Goal: Information Seeking & Learning: Learn about a topic

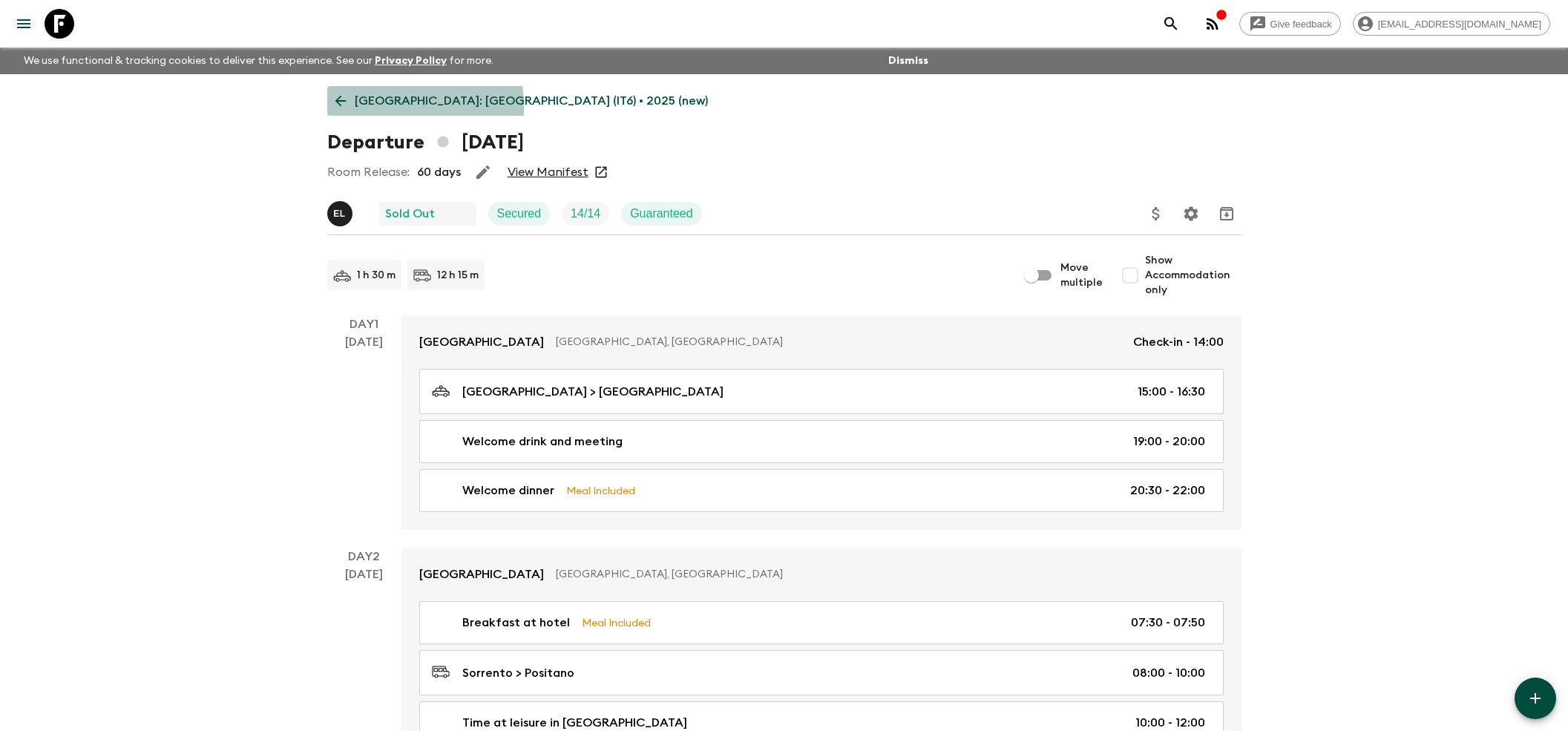
click at [336, 108] on icon at bounding box center [340, 101] width 17 height 17
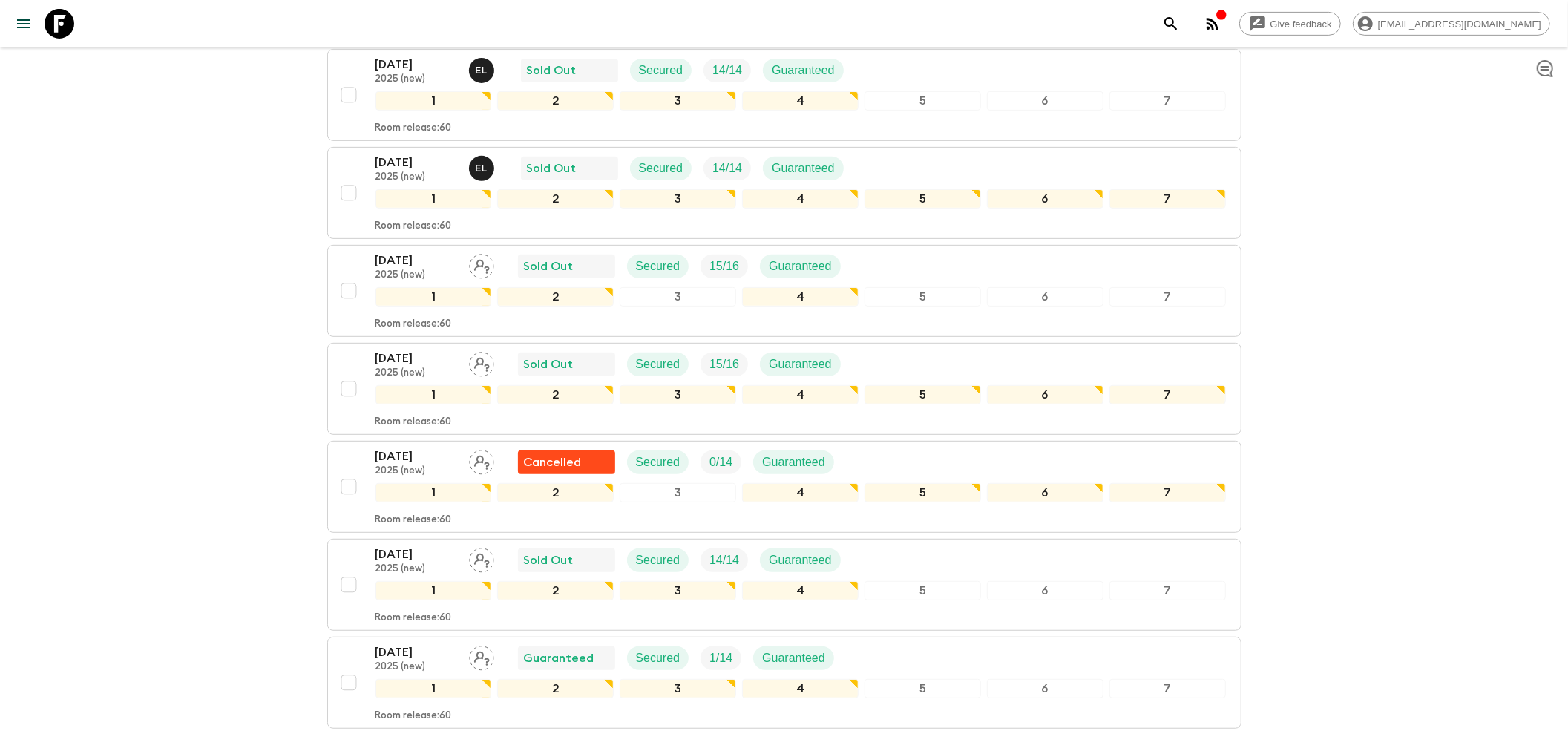
scroll to position [495, 0]
click at [415, 366] on p "2025 (new)" at bounding box center [416, 372] width 82 height 12
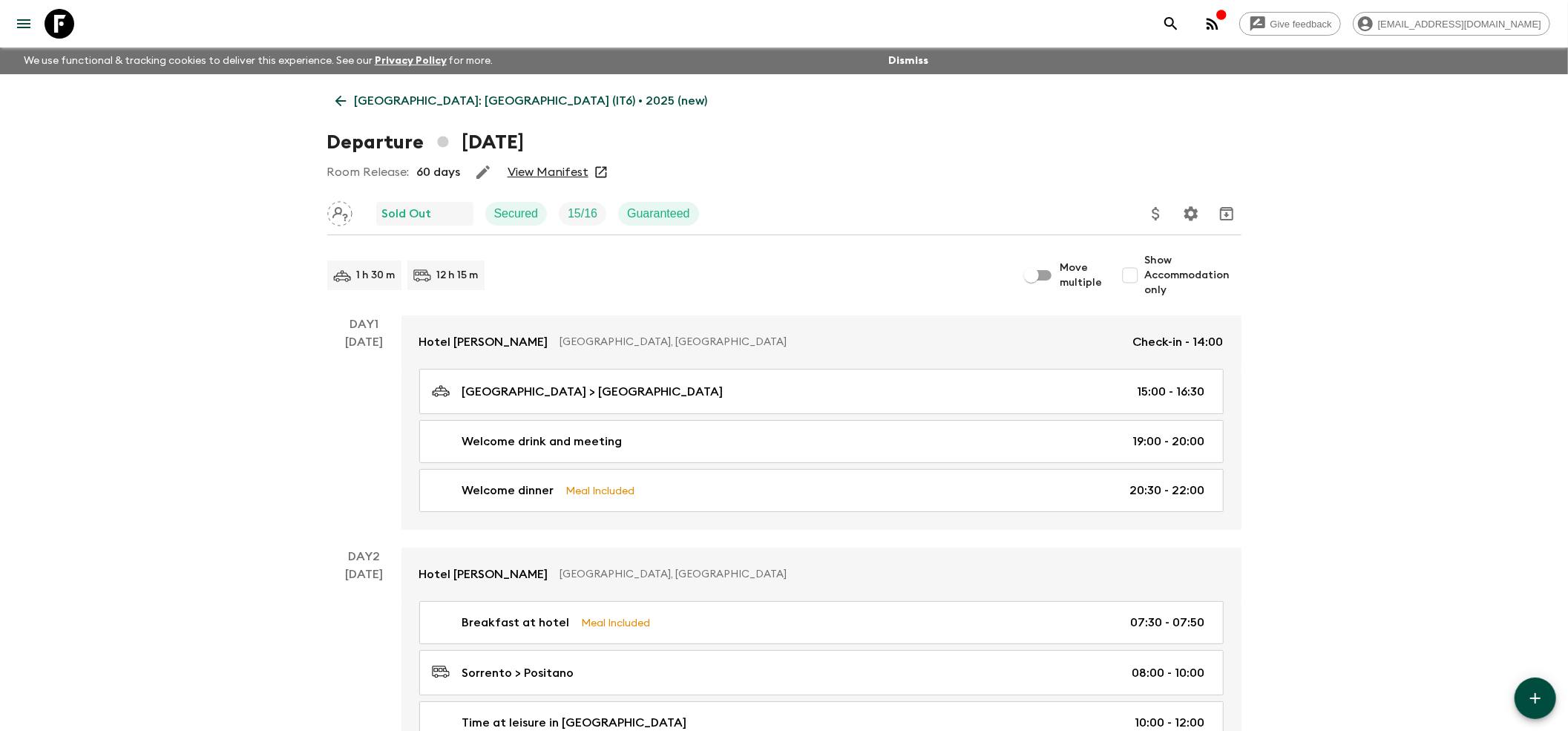
click at [534, 172] on link "View Manifest" at bounding box center [548, 172] width 81 height 15
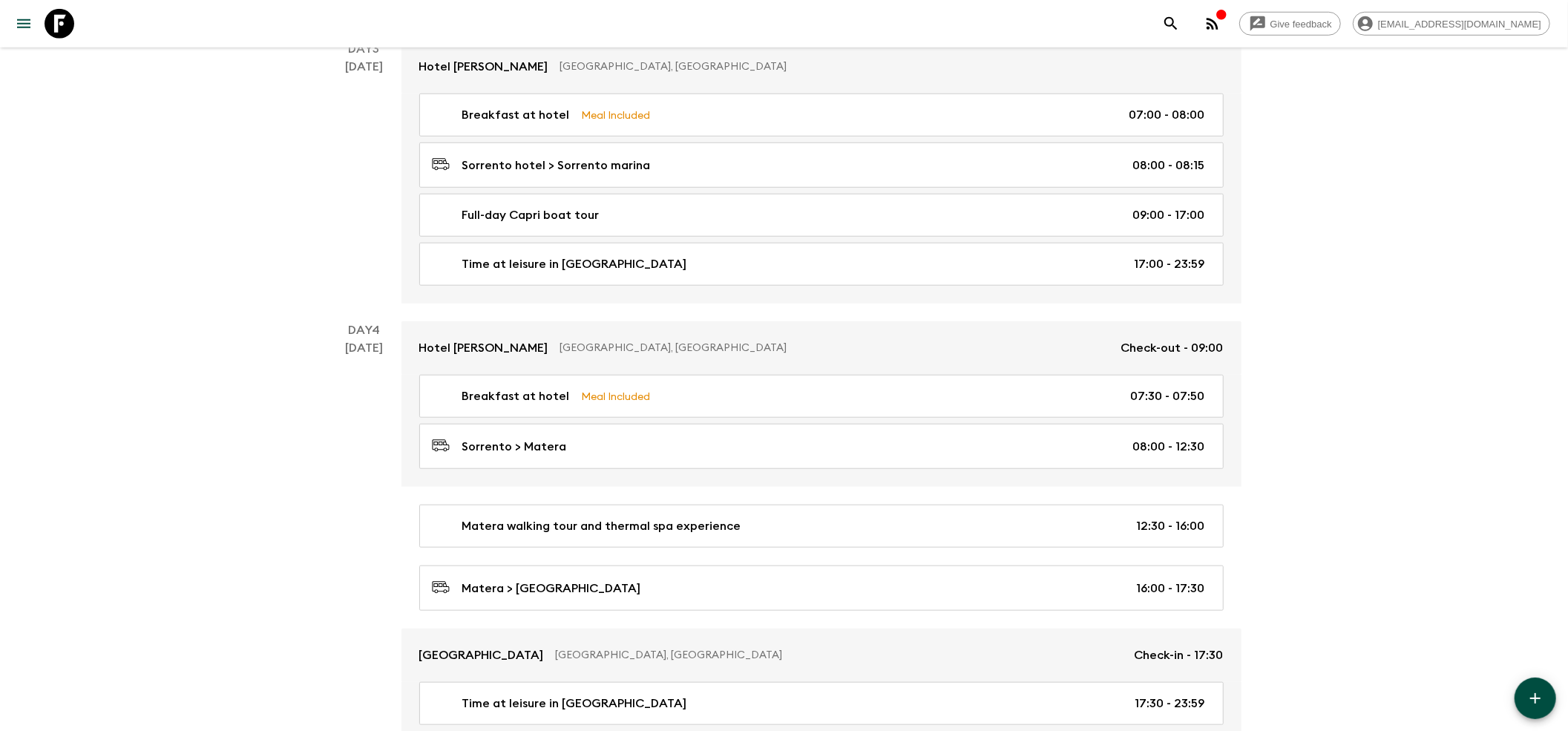
scroll to position [1188, 0]
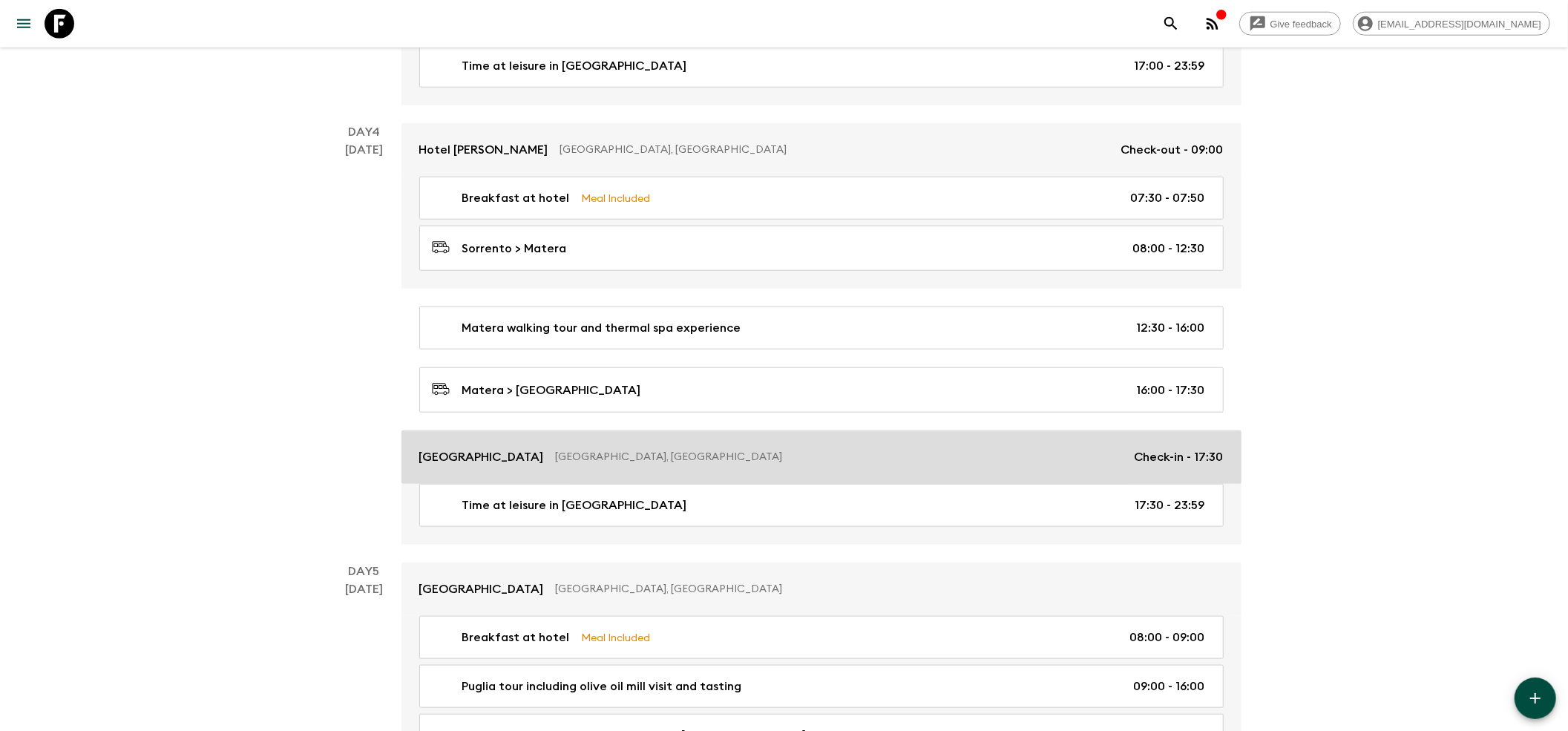
click at [556, 460] on p "[GEOGRAPHIC_DATA], [GEOGRAPHIC_DATA]" at bounding box center [838, 457] width 566 height 15
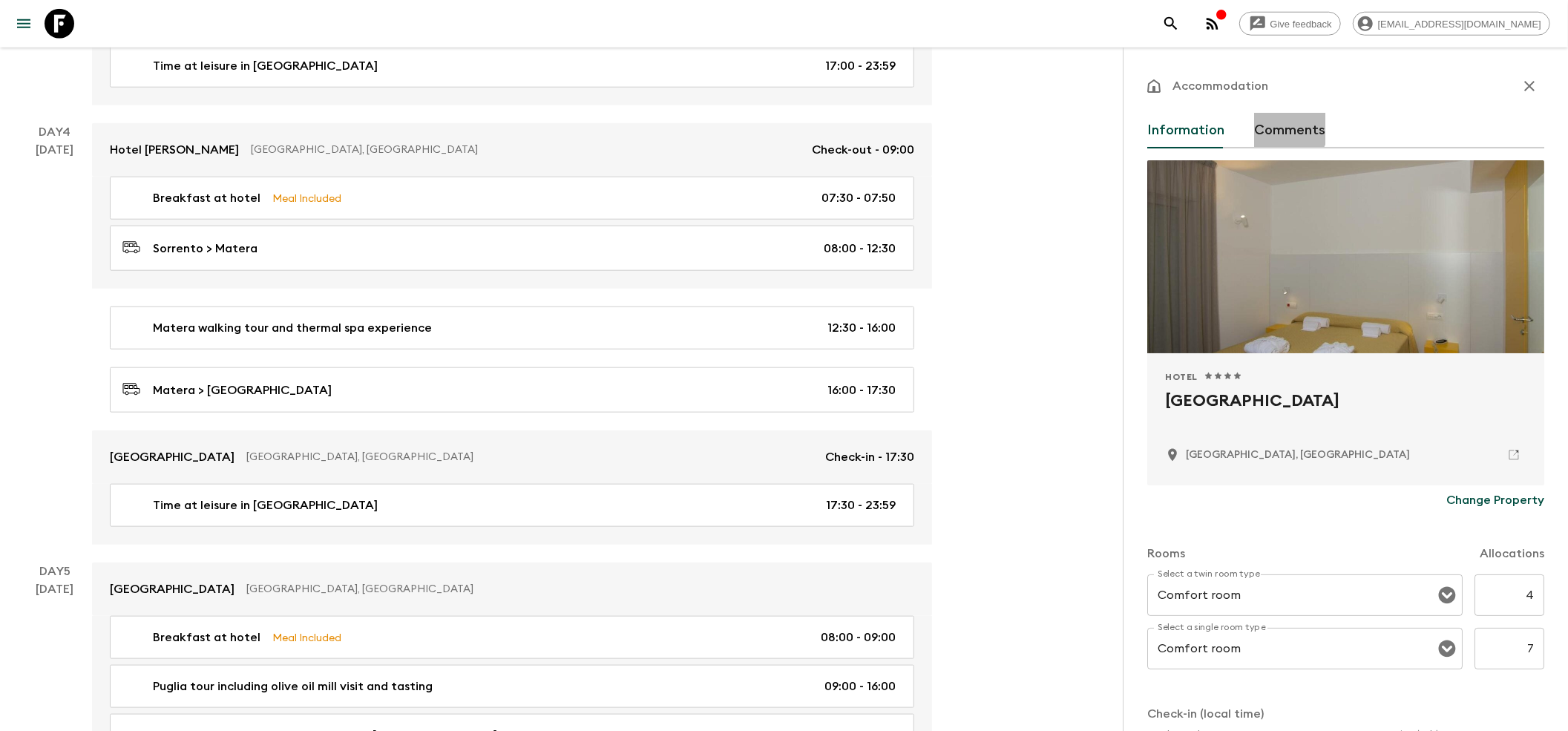
click at [1276, 126] on button "Comments" at bounding box center [1289, 131] width 71 height 36
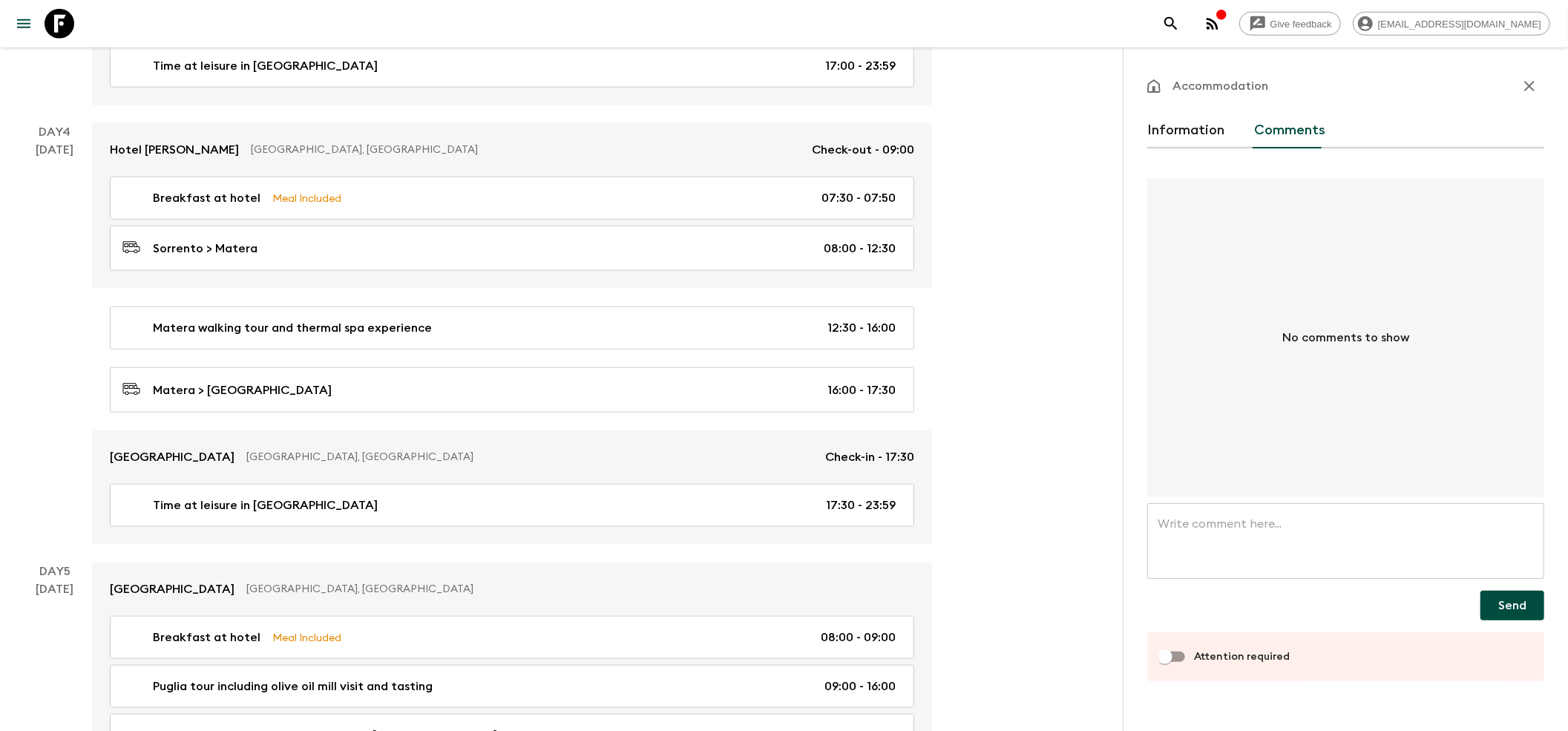
click at [1174, 133] on button "Information" at bounding box center [1185, 131] width 77 height 36
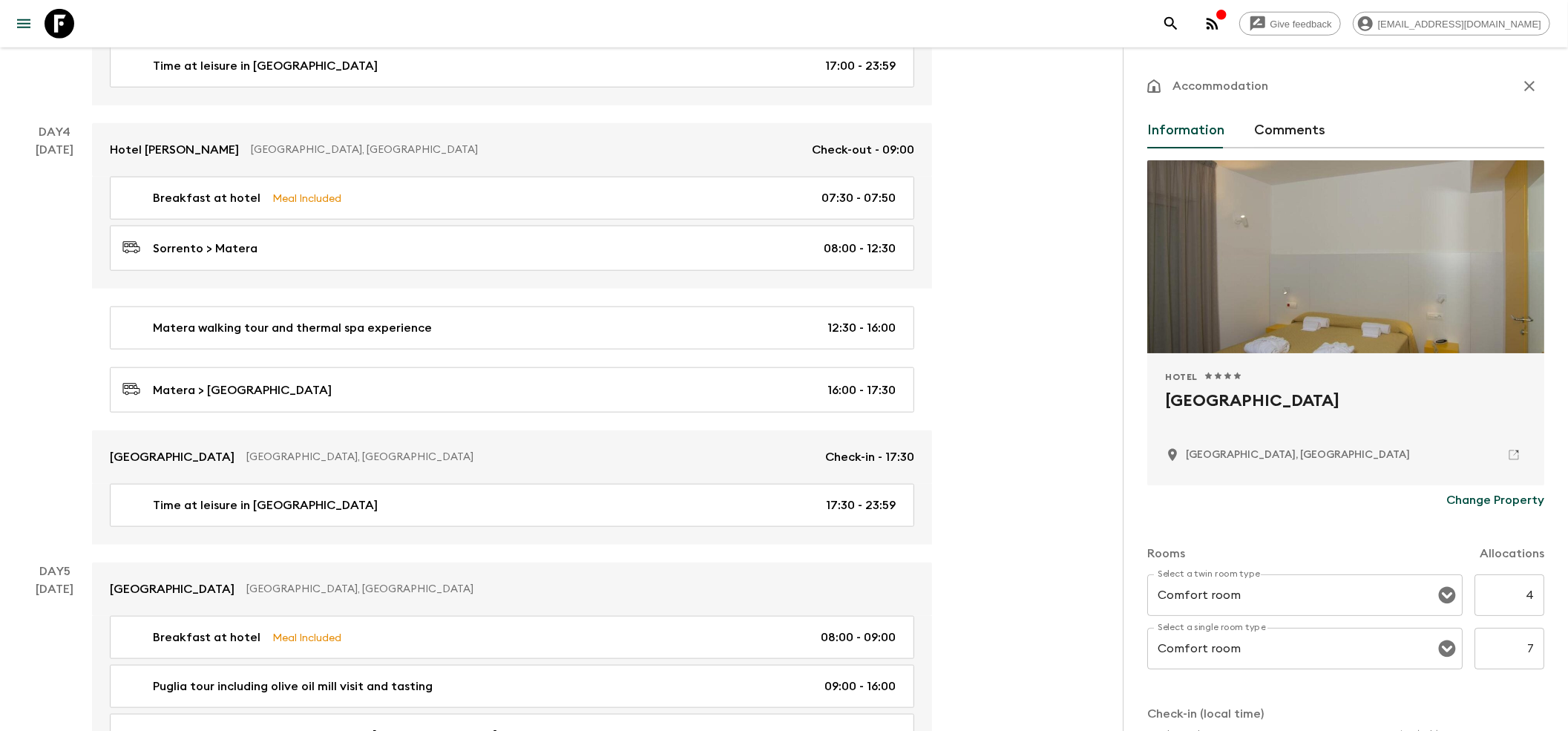
click at [1476, 502] on p "Change Property" at bounding box center [1495, 501] width 98 height 18
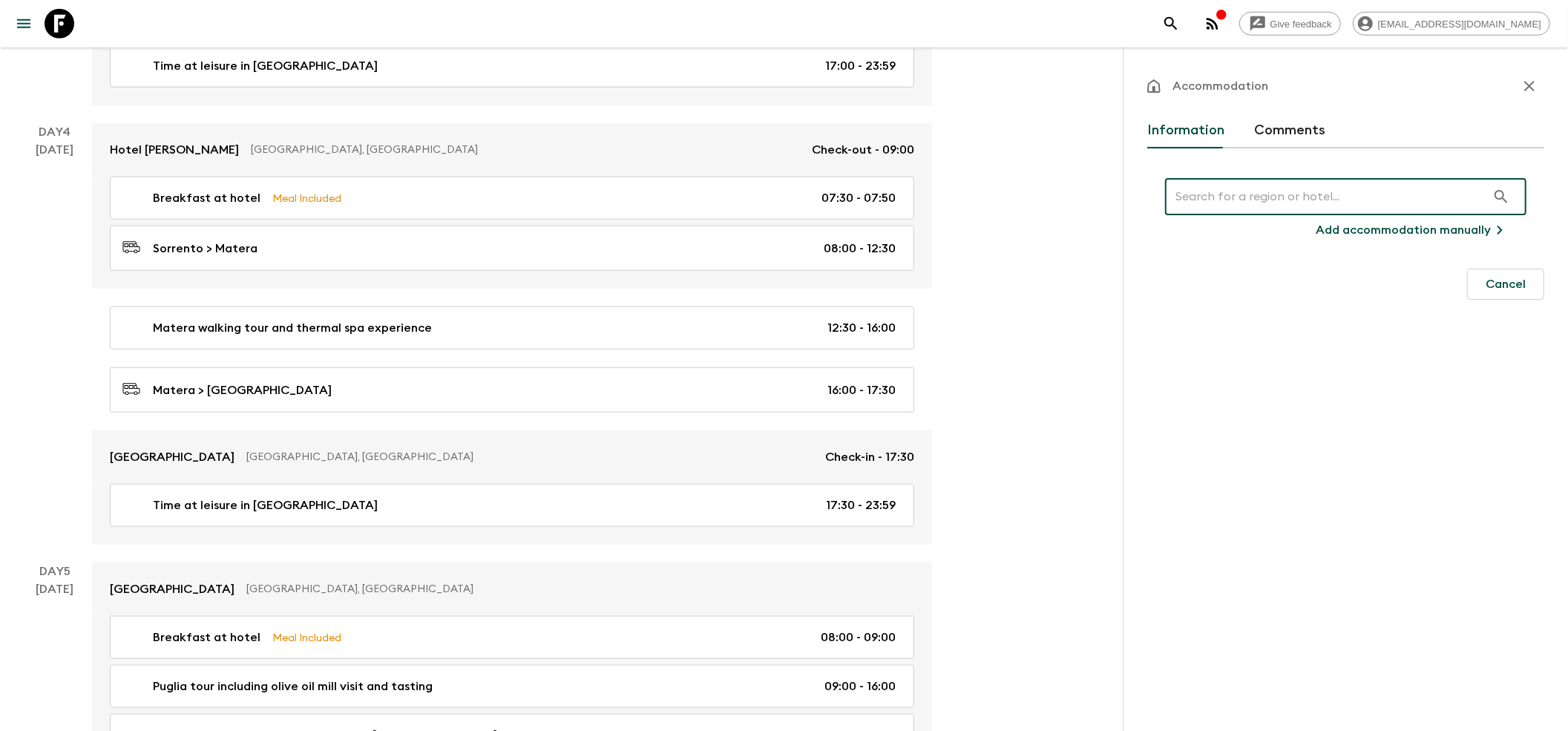
click at [1214, 204] on input "text" at bounding box center [1325, 197] width 321 height 42
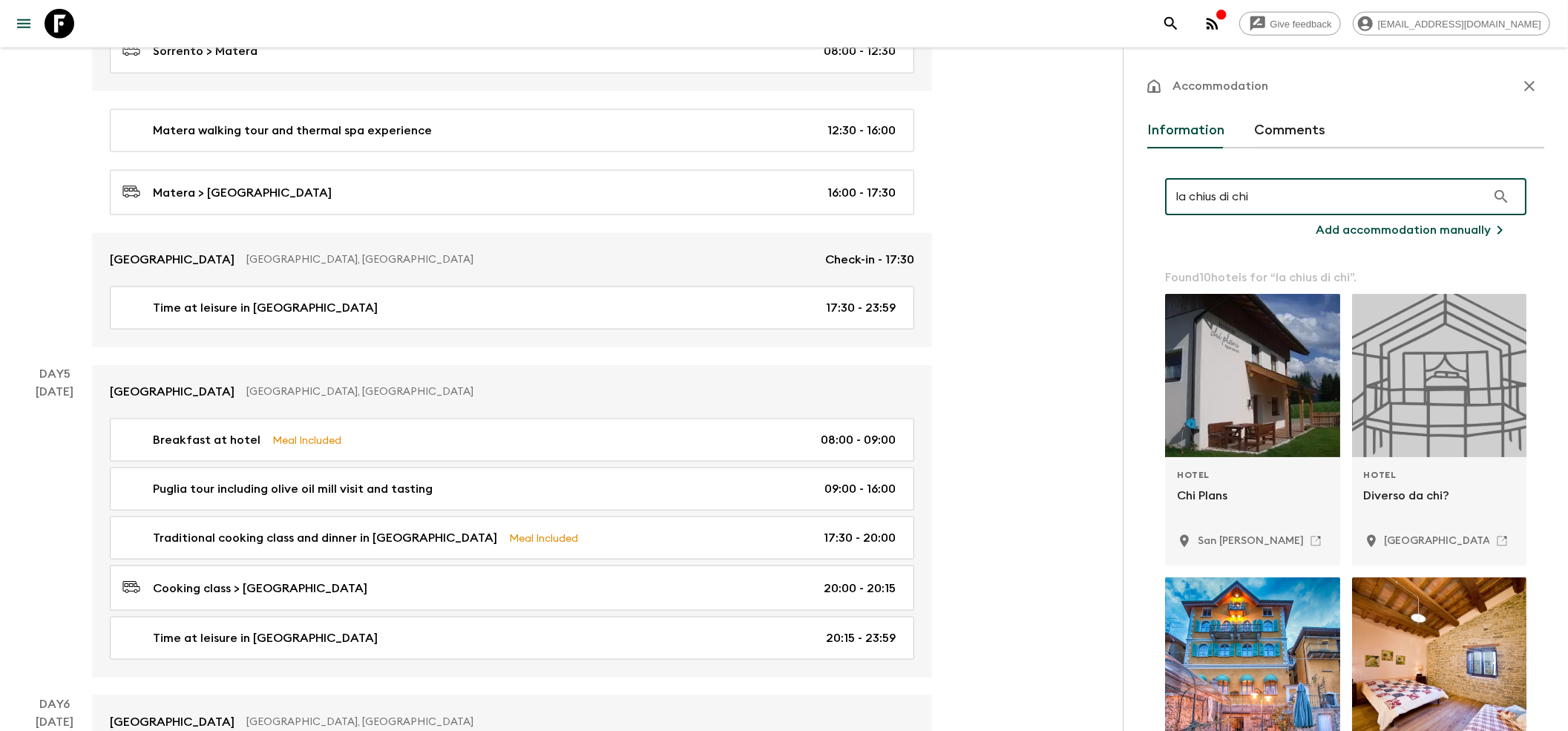
click at [1218, 190] on input "la chius di chi" at bounding box center [1325, 197] width 321 height 42
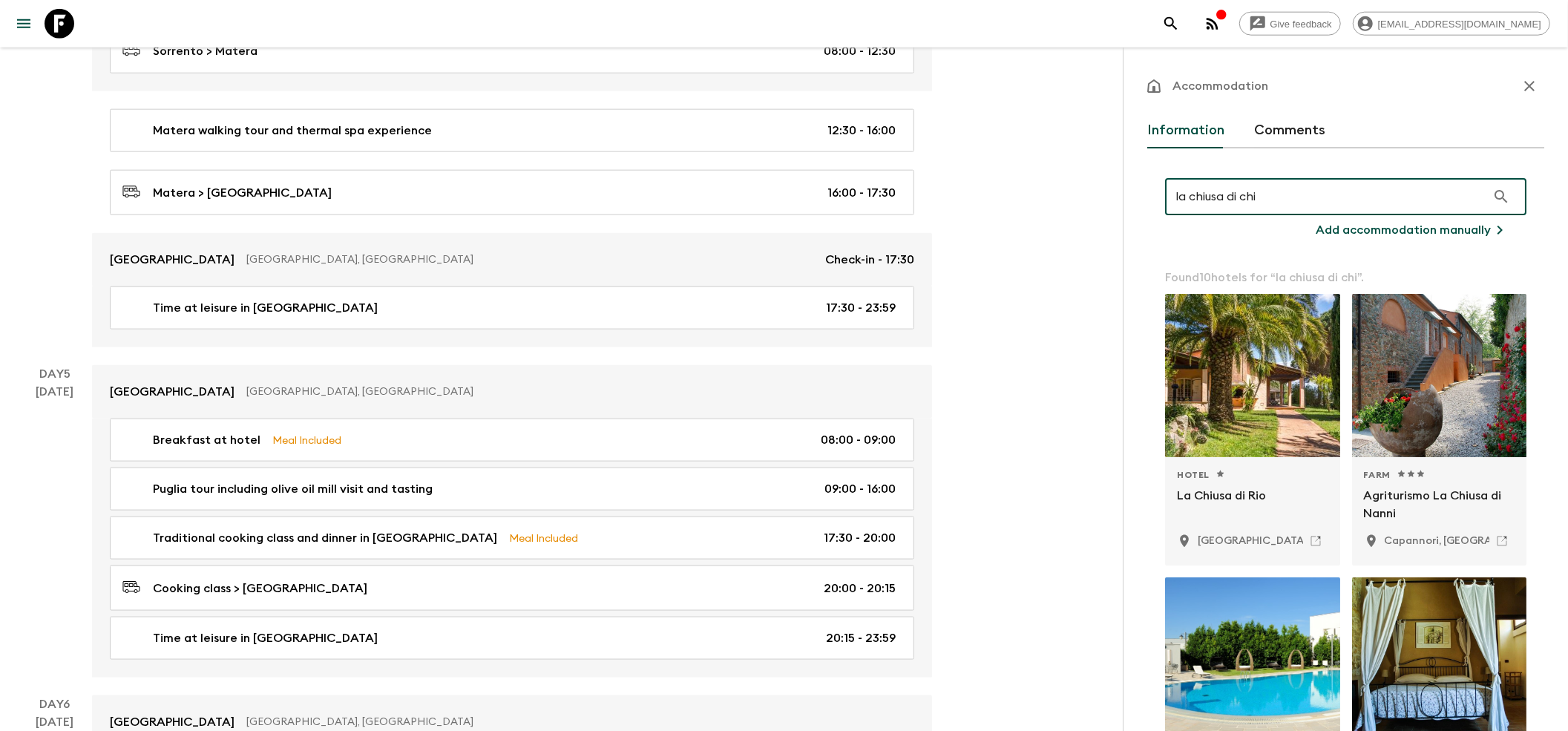
click at [1282, 195] on input "la chiusa di chi" at bounding box center [1325, 197] width 321 height 42
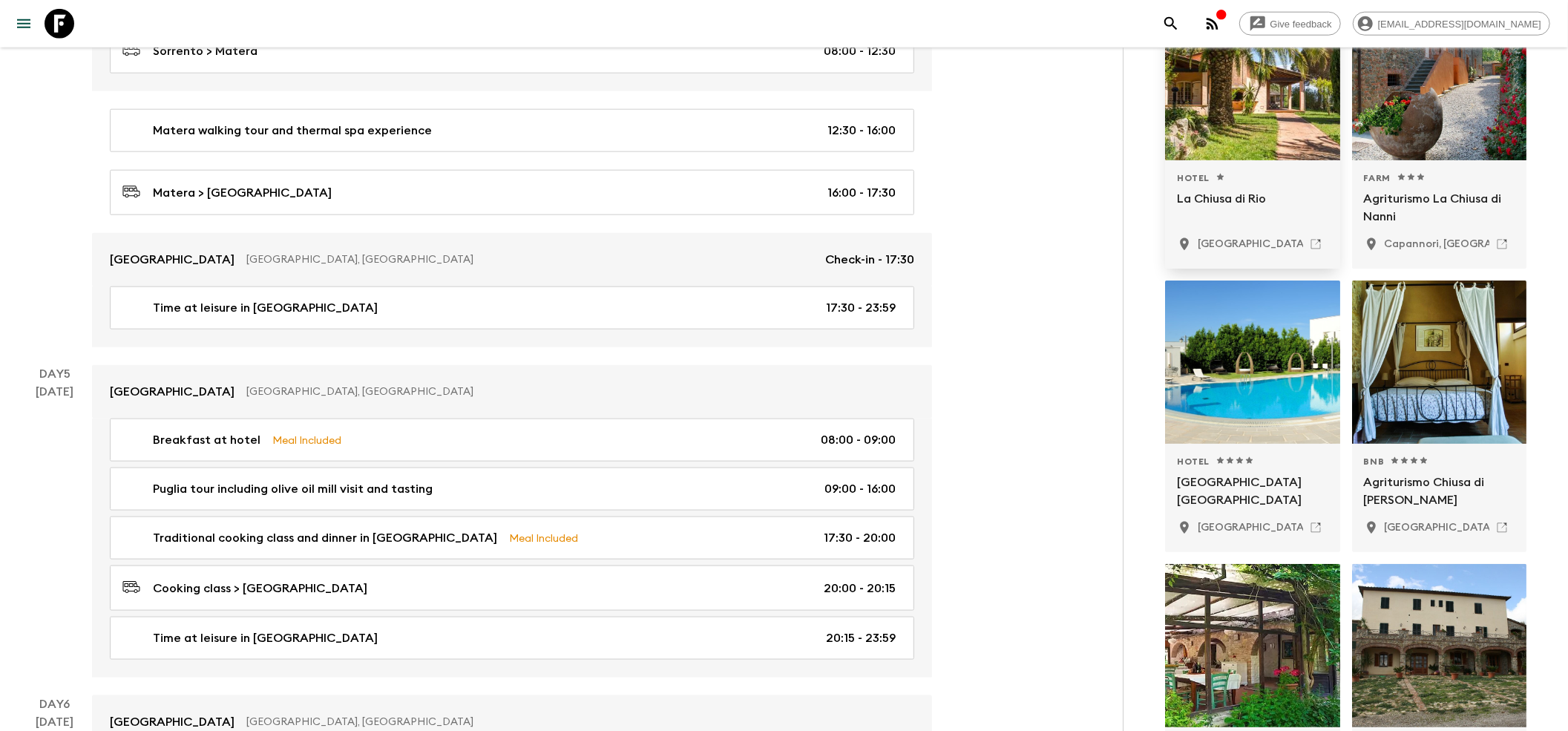
type input "la chiusa di chietr"
click at [1244, 412] on div at bounding box center [1252, 362] width 175 height 163
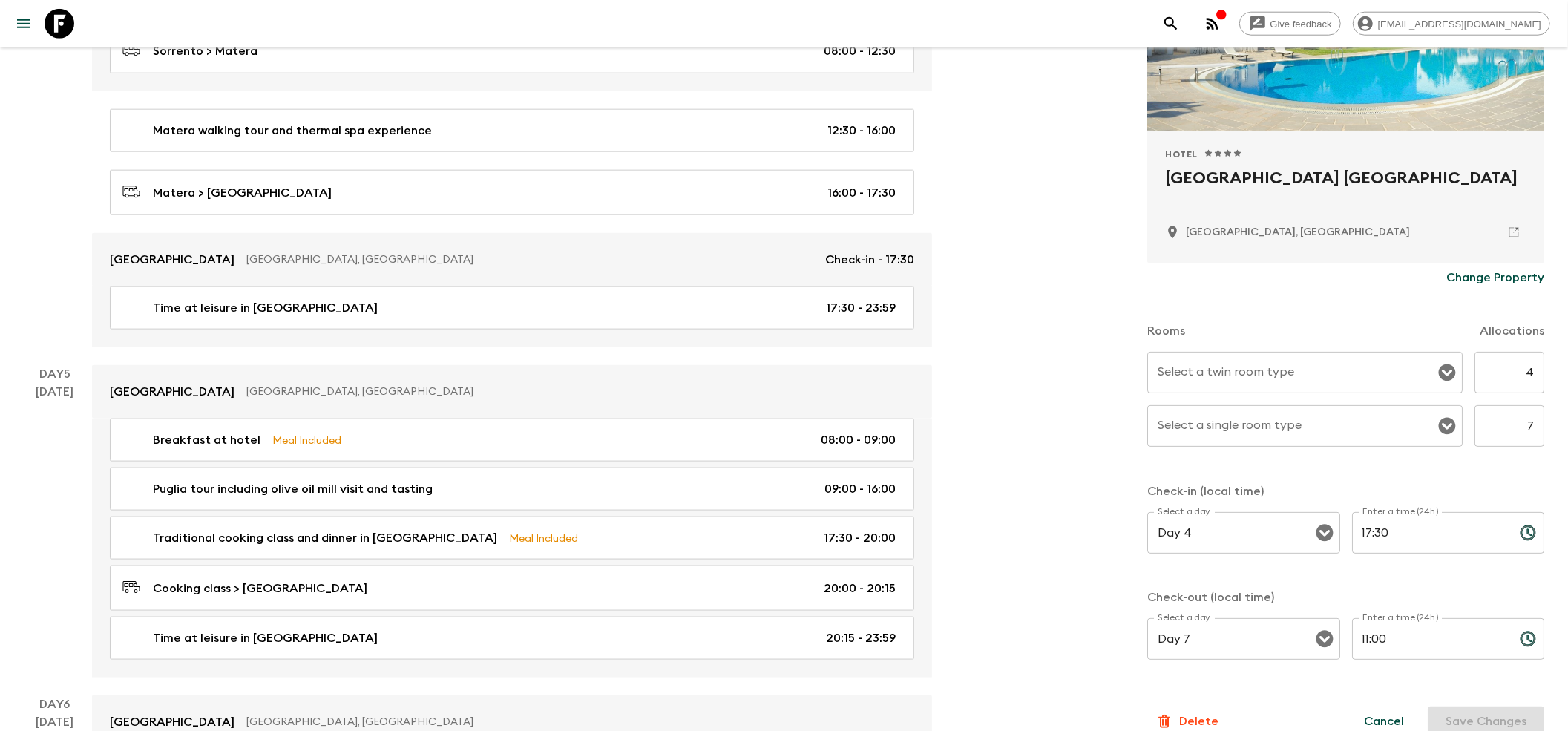
scroll to position [245, 0]
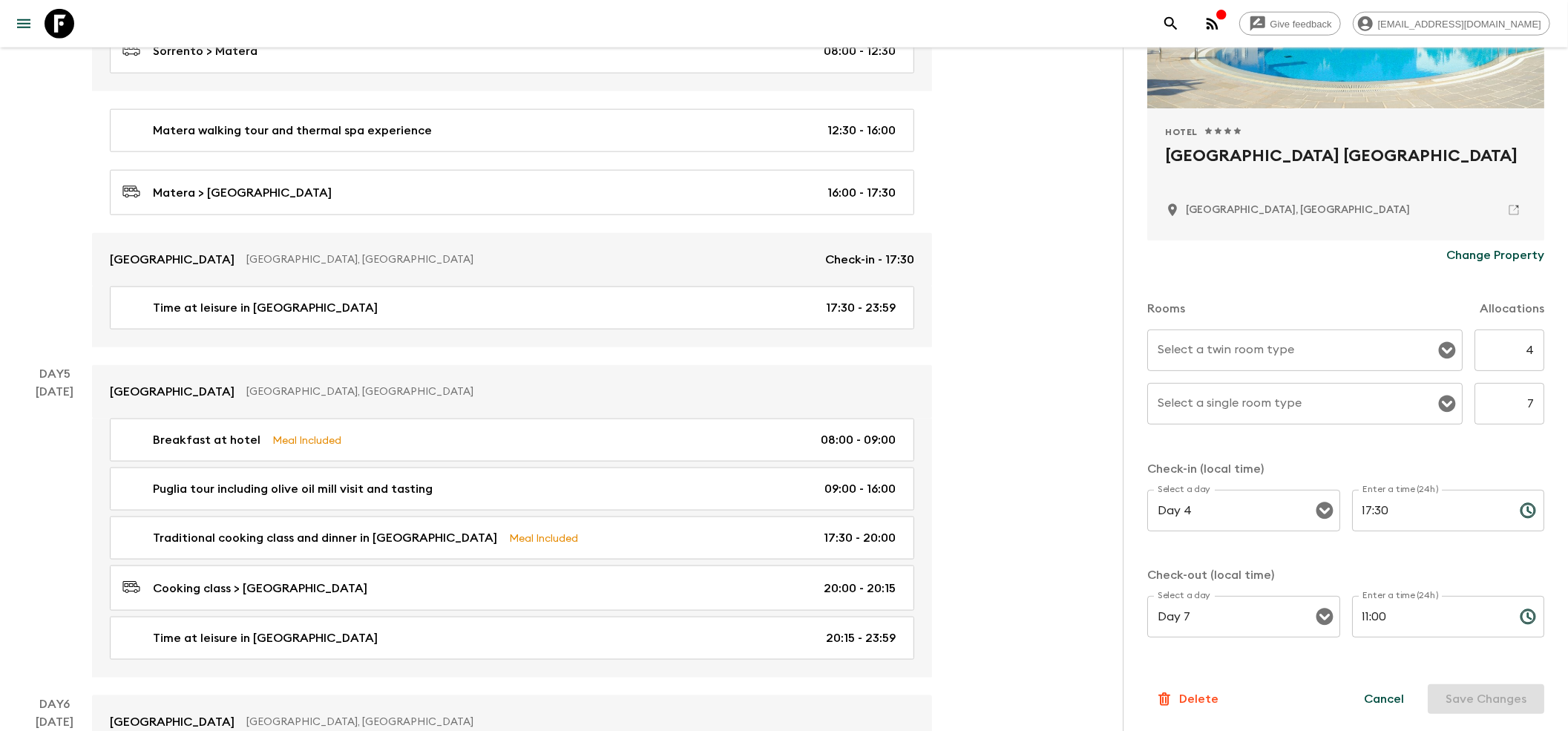
click at [1439, 700] on div "Cancel Save Changes" at bounding box center [1444, 699] width 198 height 30
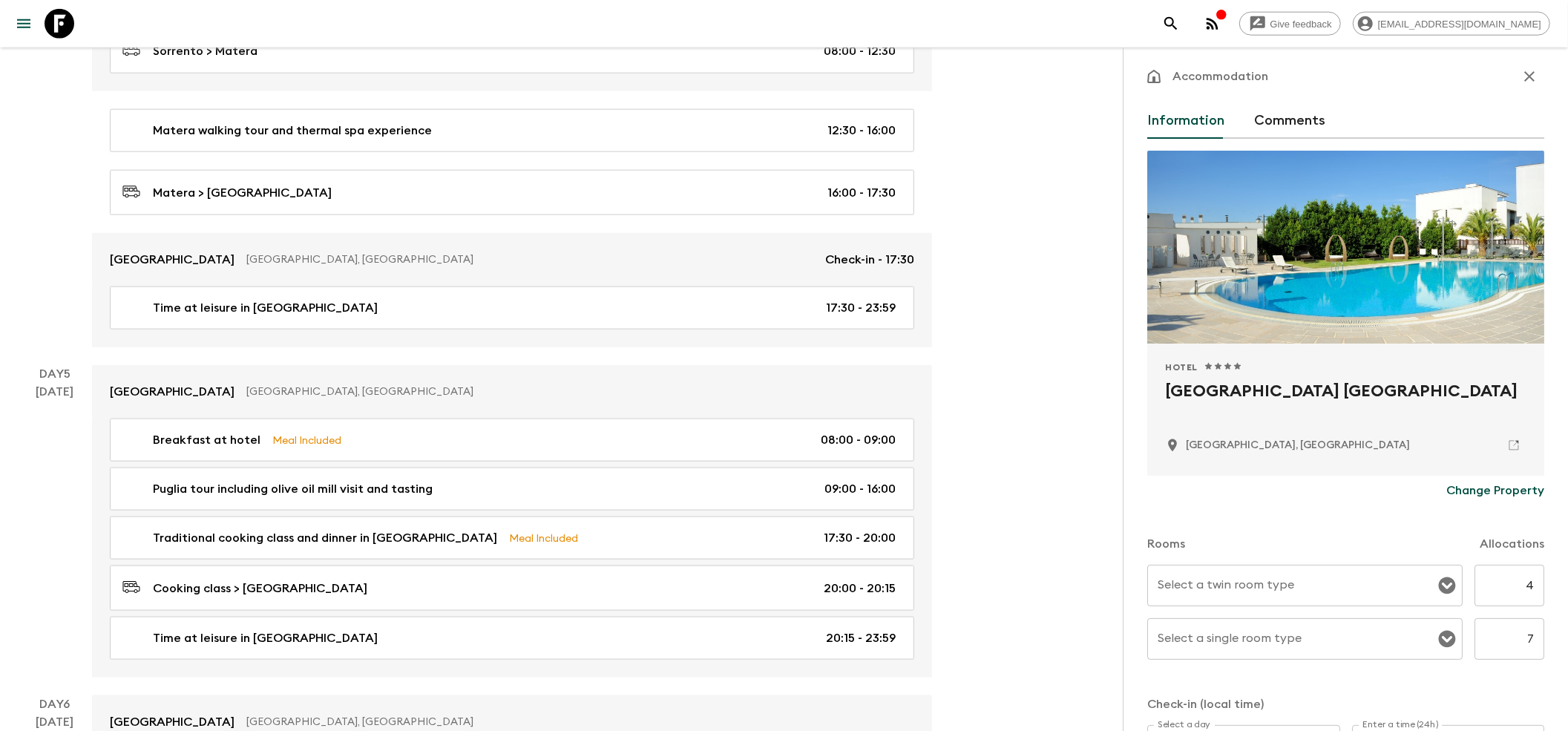
scroll to position [0, 0]
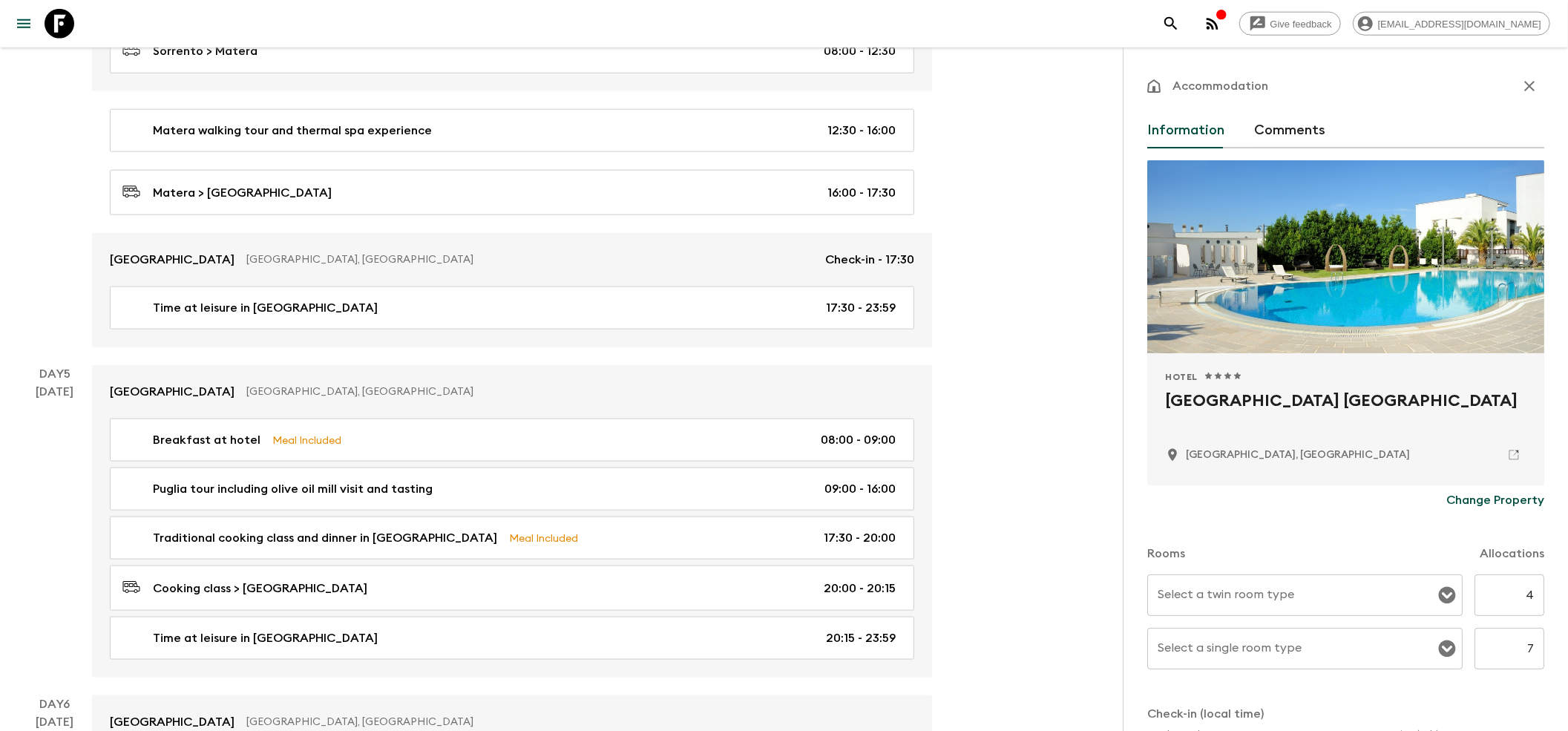
click at [1515, 83] on button "button" at bounding box center [1529, 86] width 30 height 30
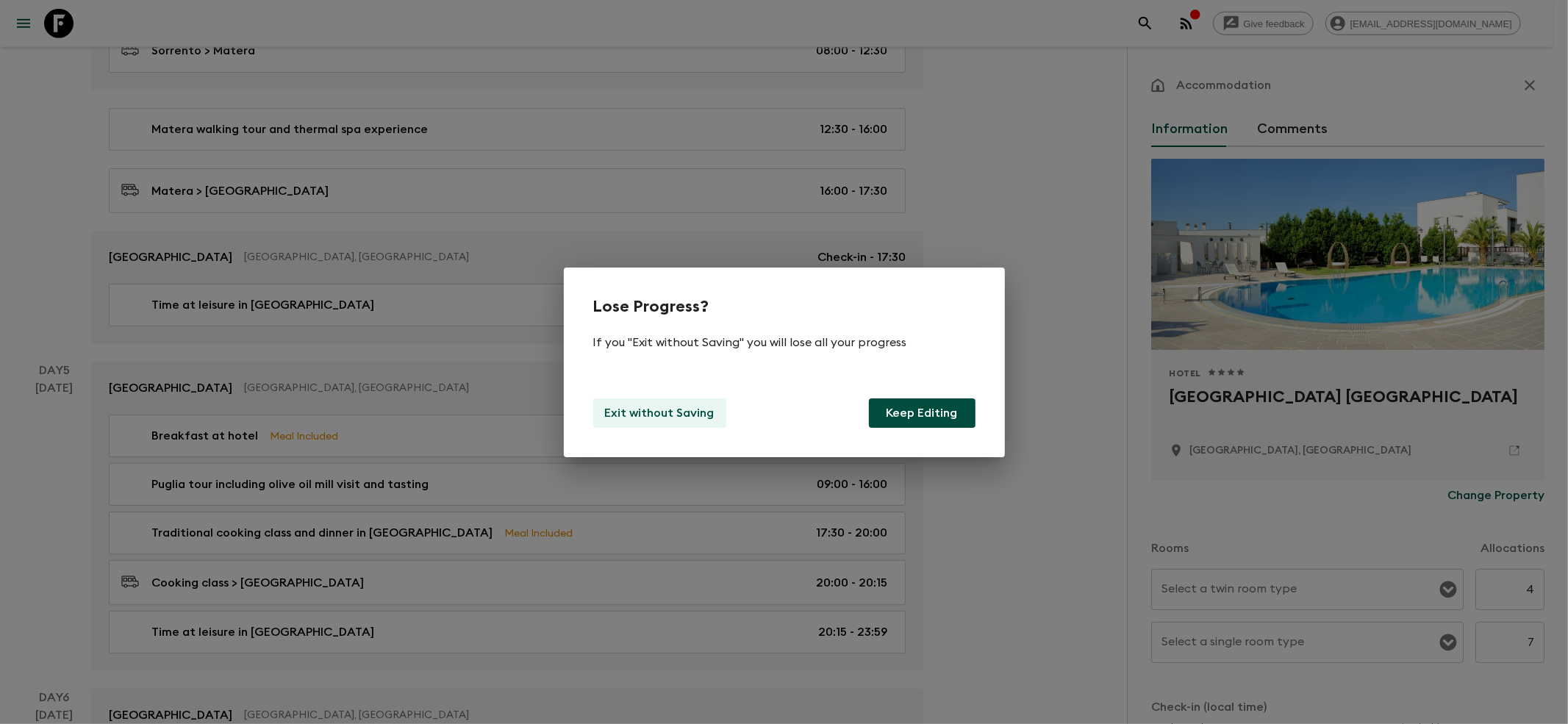
click at [670, 422] on button "Exit without Saving" at bounding box center [660, 413] width 133 height 29
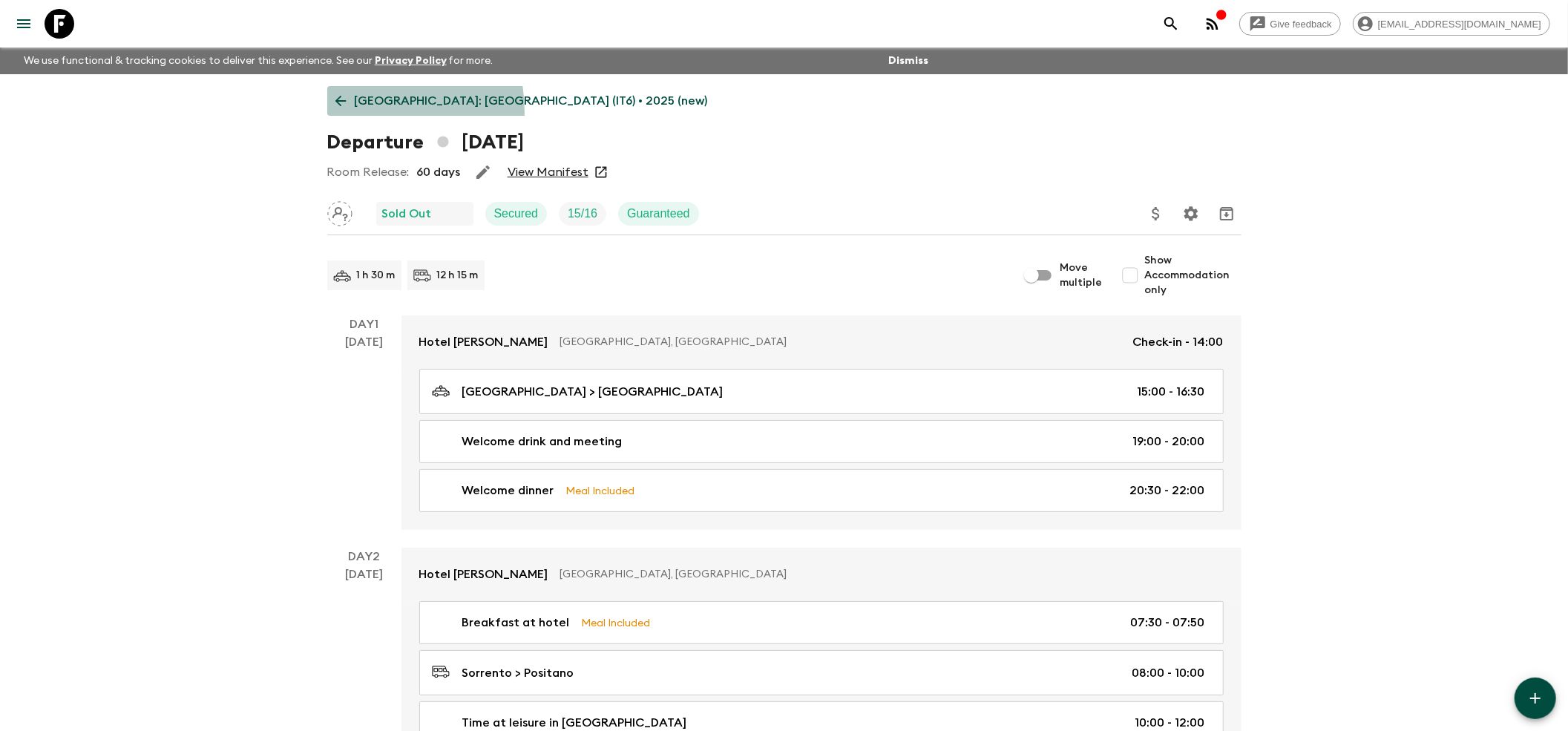
click at [340, 113] on link "[GEOGRAPHIC_DATA]: [GEOGRAPHIC_DATA] (IT6) • 2025 (new)" at bounding box center [521, 101] width 389 height 30
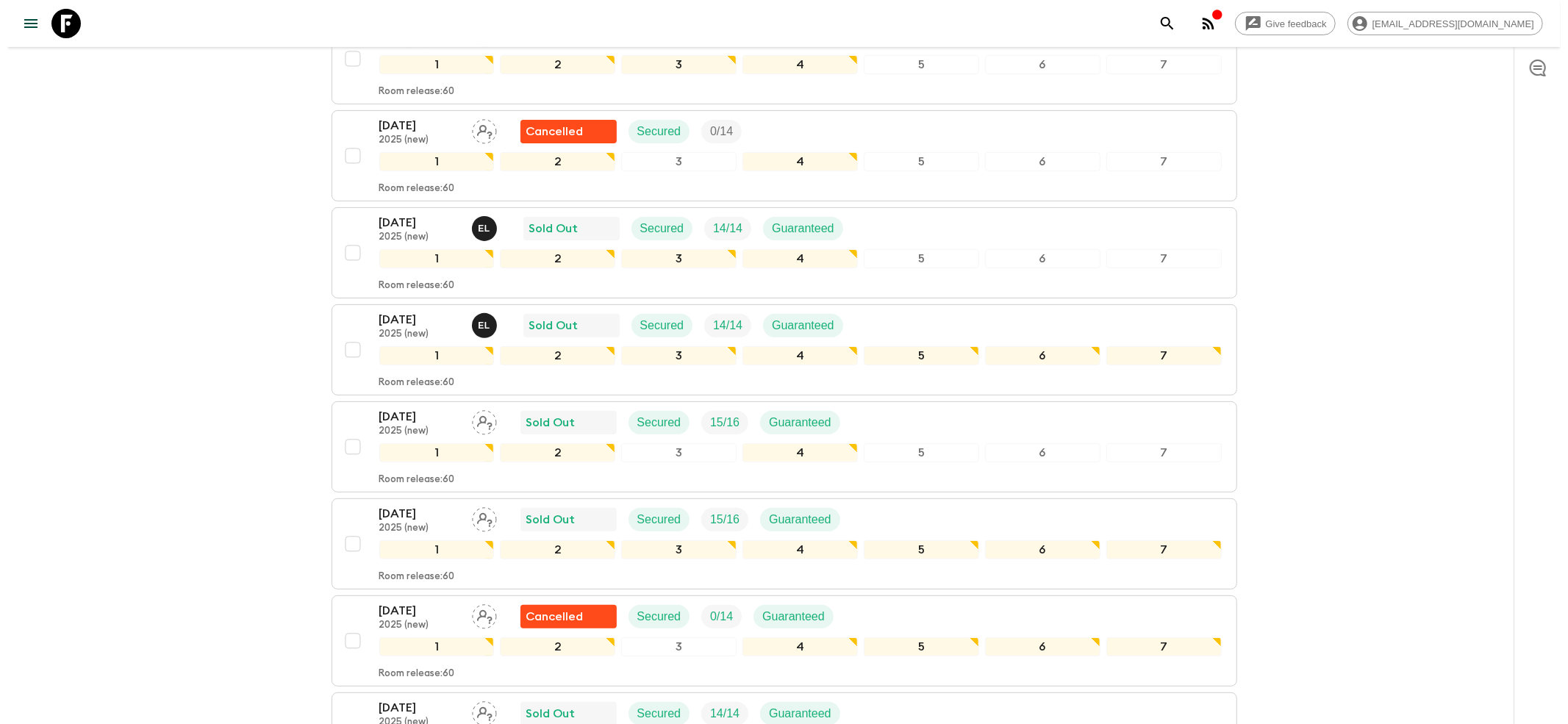
scroll to position [208, 0]
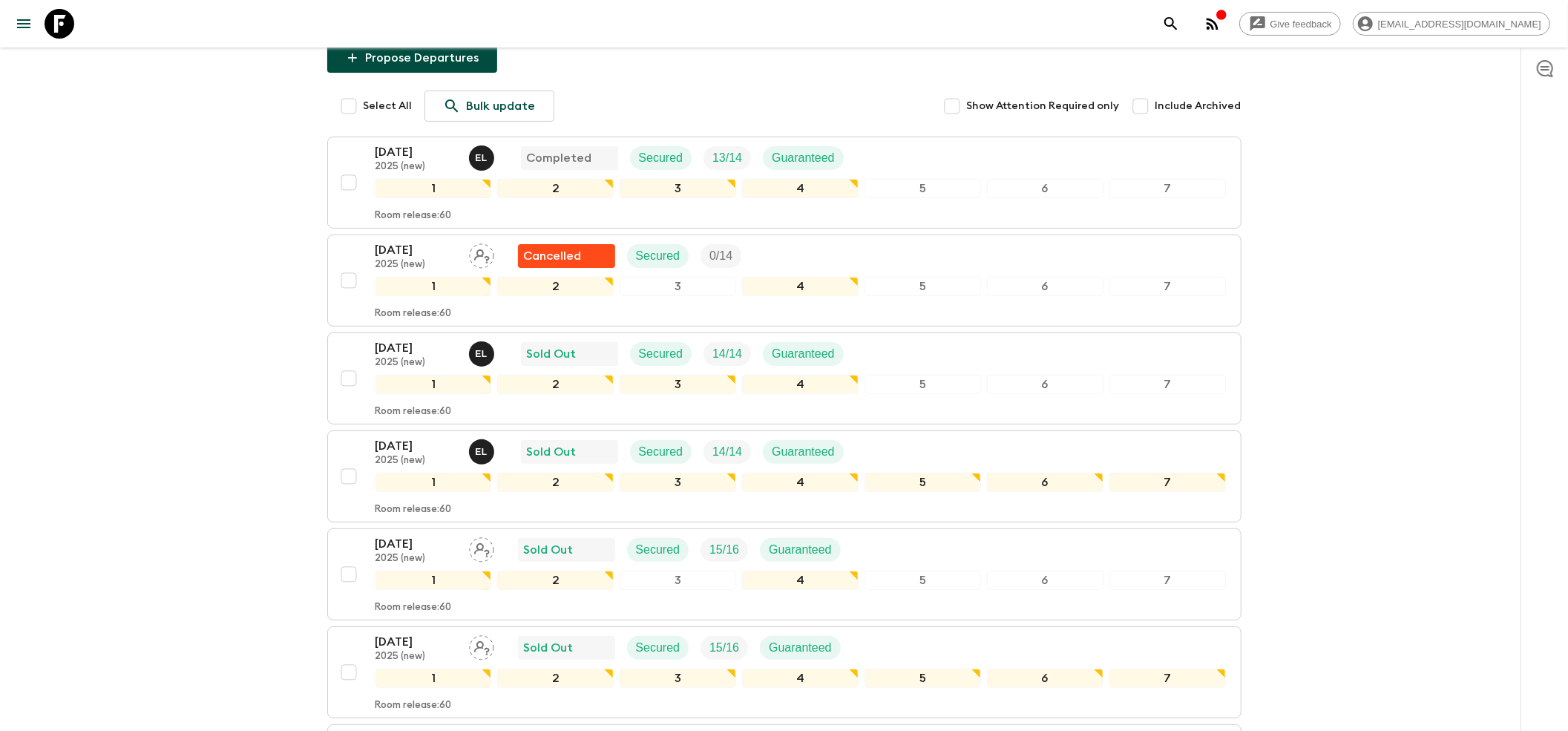
click at [1218, 21] on icon "button" at bounding box center [1212, 24] width 12 height 12
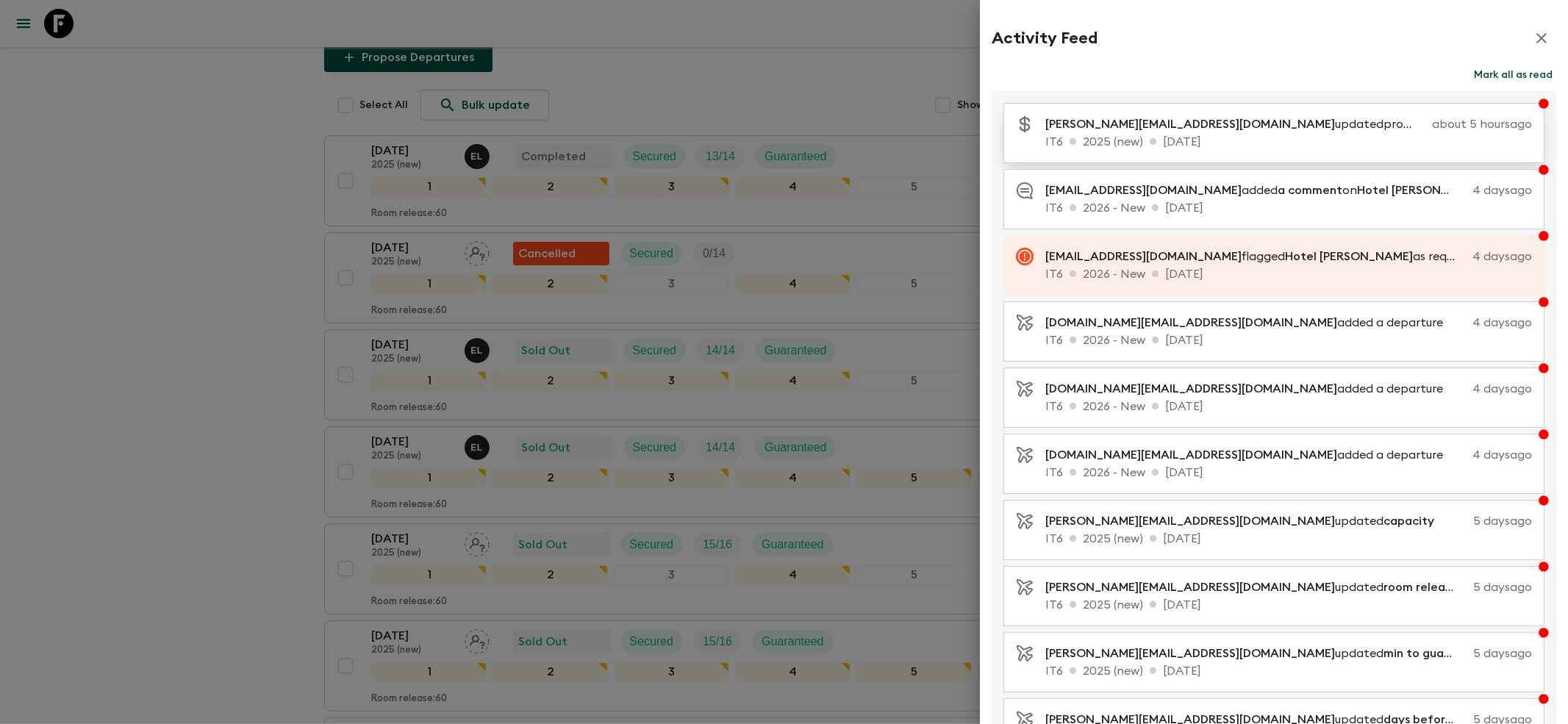
click at [1223, 122] on p "[PERSON_NAME][EMAIL_ADDRESS][DOMAIN_NAME] updated promotional discounts" at bounding box center [1235, 124] width 381 height 18
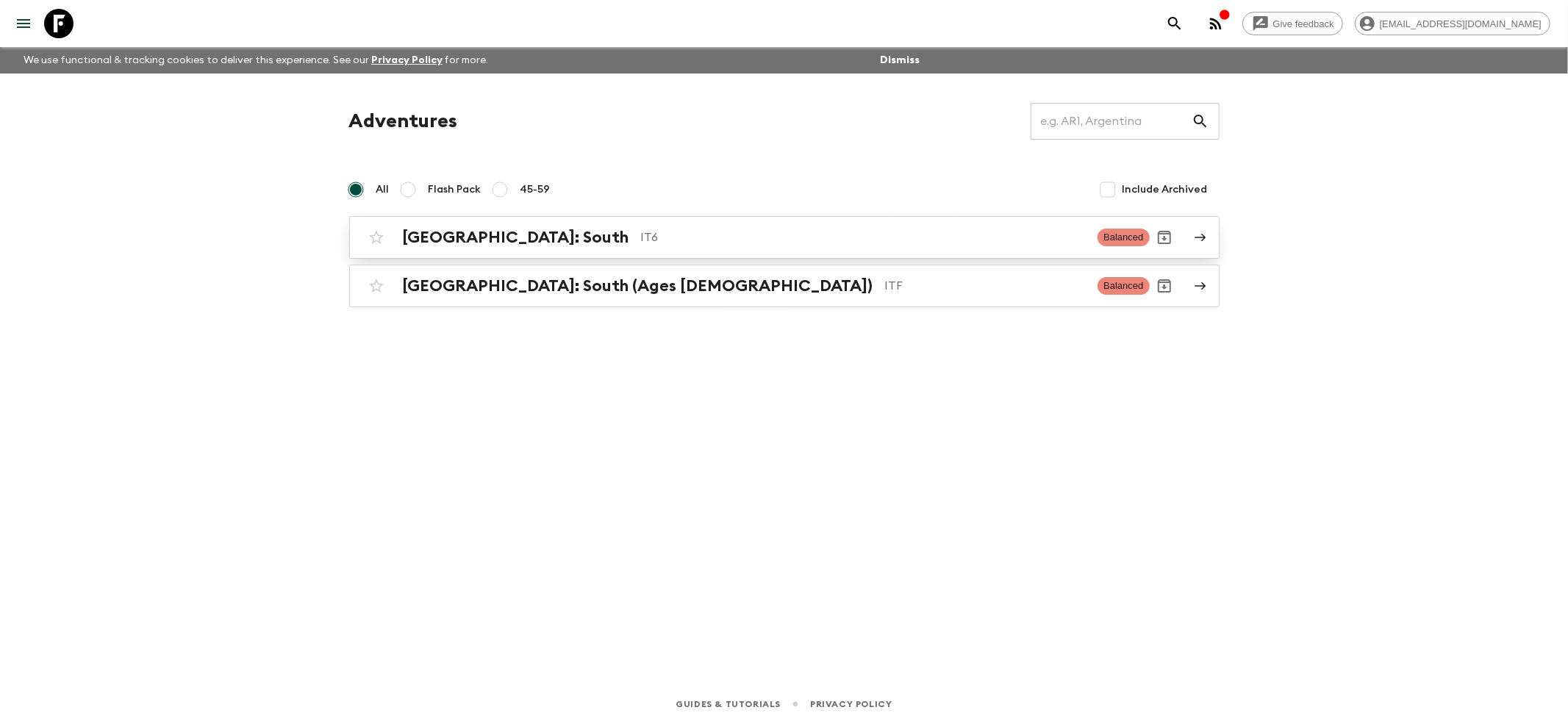
click at [441, 244] on h2 "[GEOGRAPHIC_DATA]: South" at bounding box center [515, 238] width 226 height 20
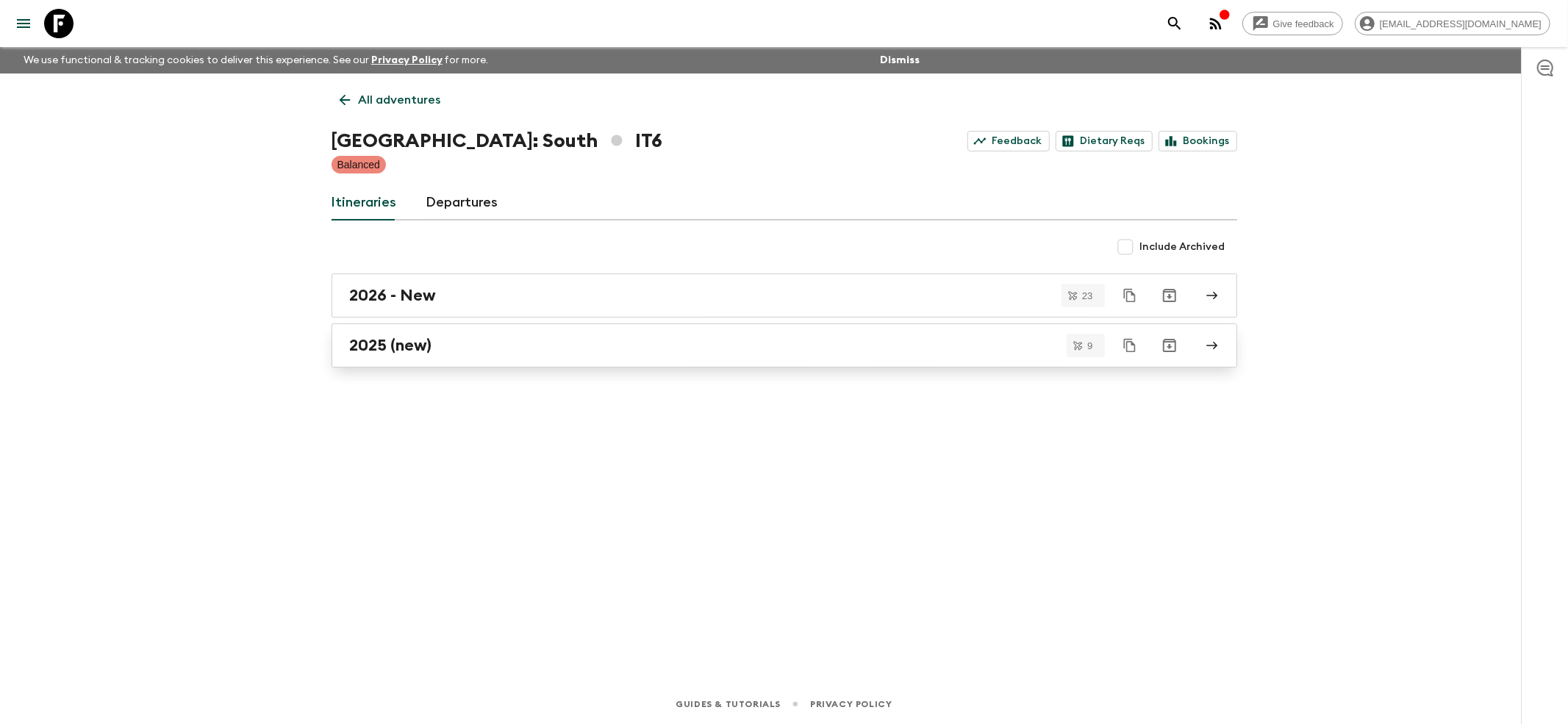
click at [364, 355] on h2 "2025 (new)" at bounding box center [391, 346] width 82 height 20
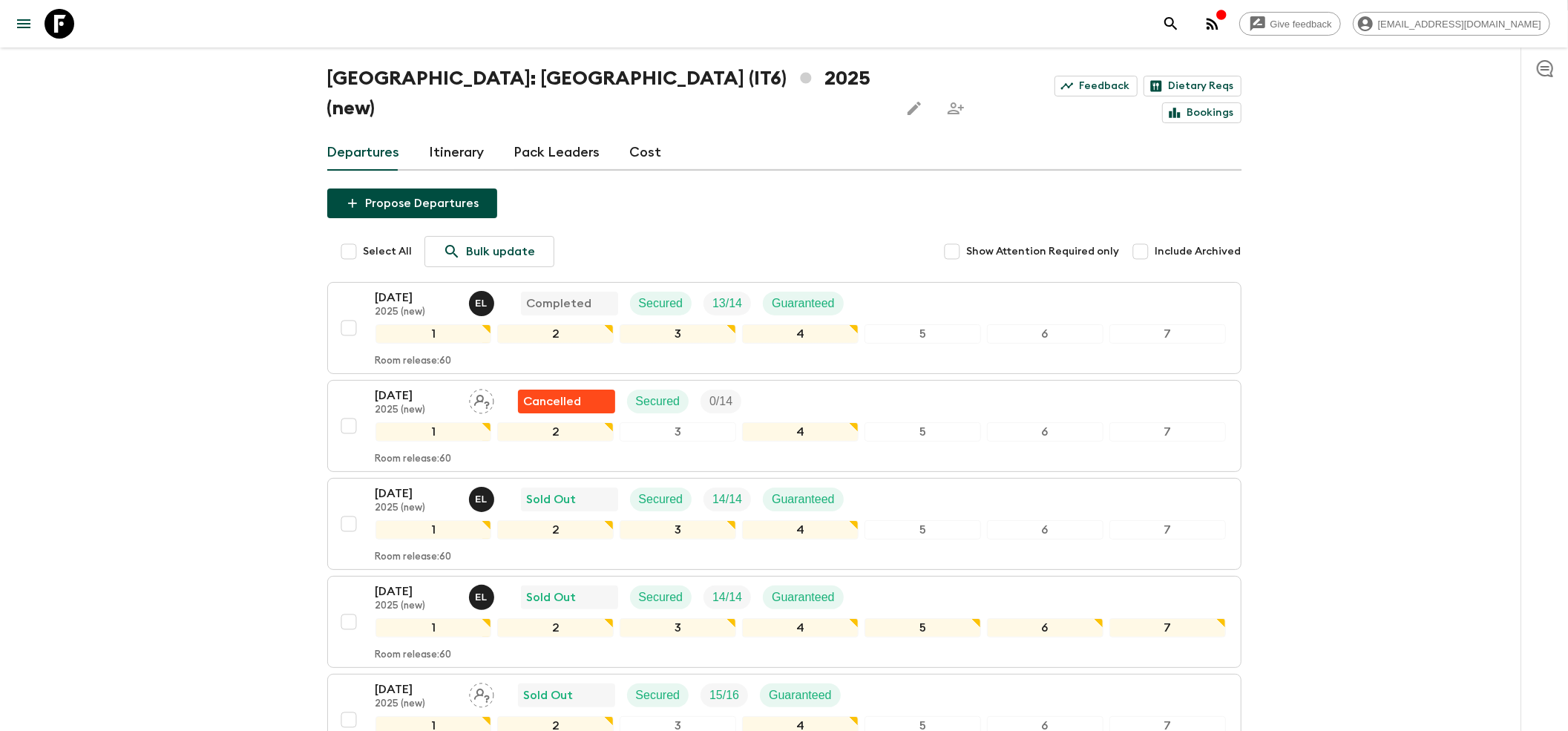
scroll to position [99, 0]
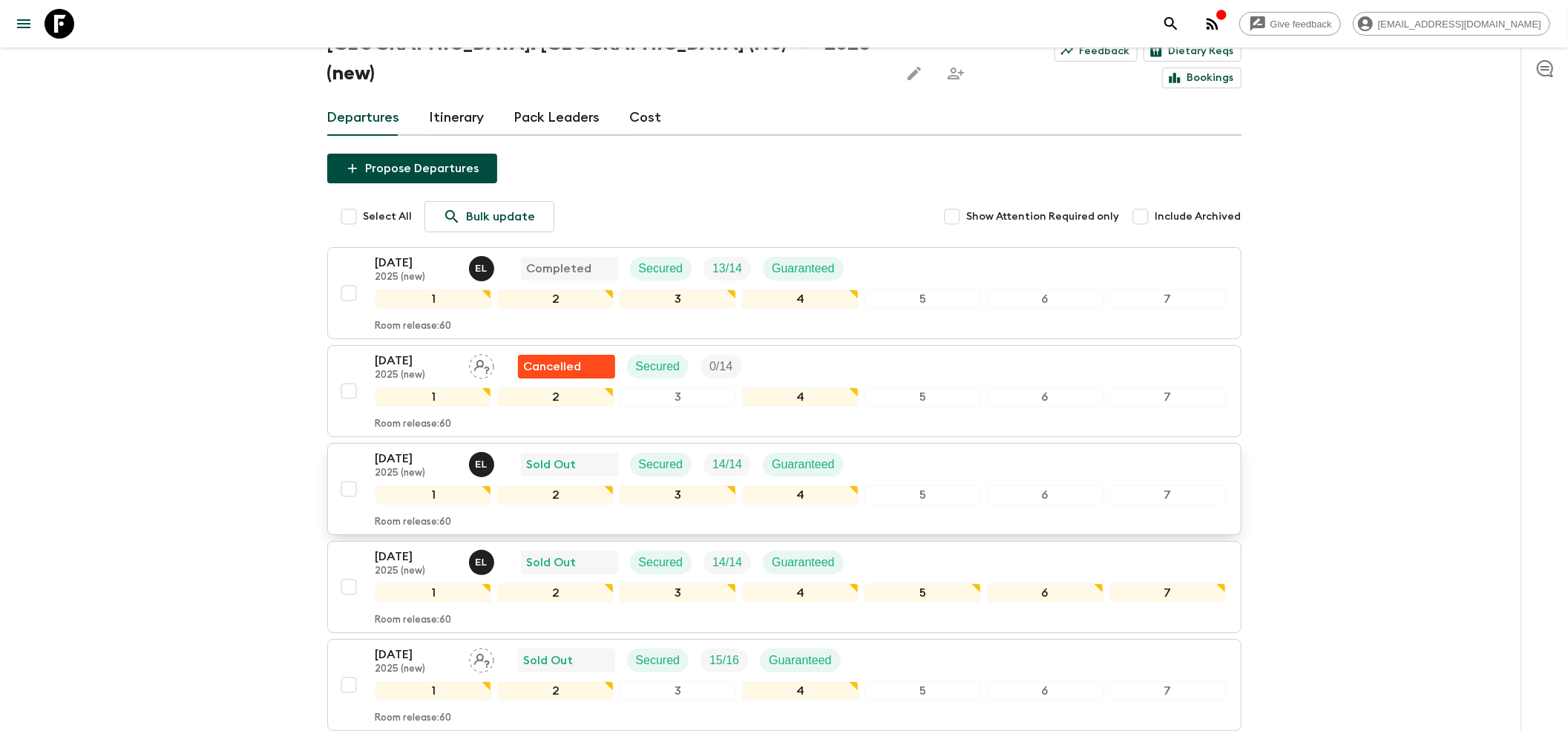
click at [414, 450] on p "[DATE]" at bounding box center [416, 459] width 82 height 18
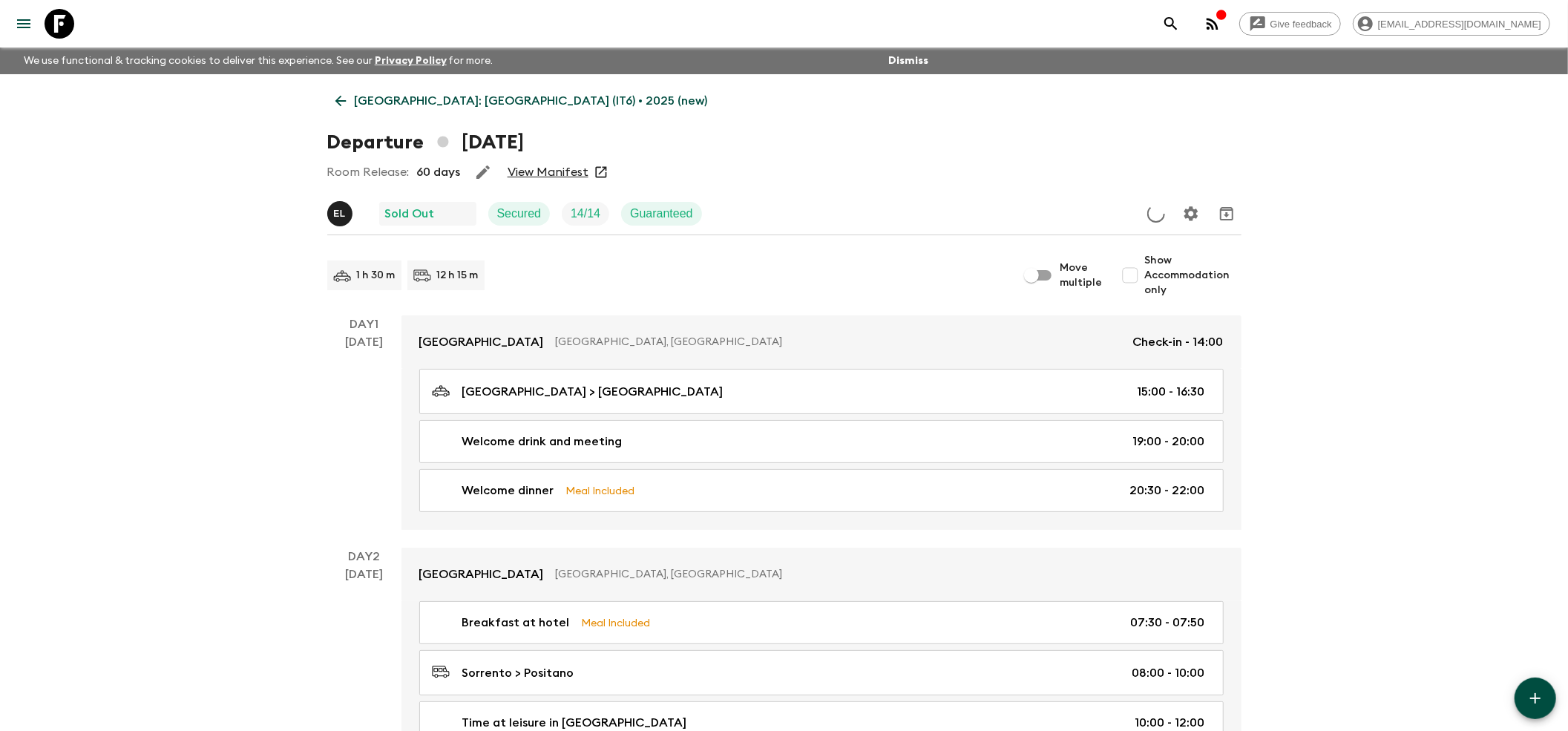
click at [540, 166] on link "View Manifest" at bounding box center [548, 172] width 81 height 15
click at [332, 104] on icon at bounding box center [340, 101] width 17 height 17
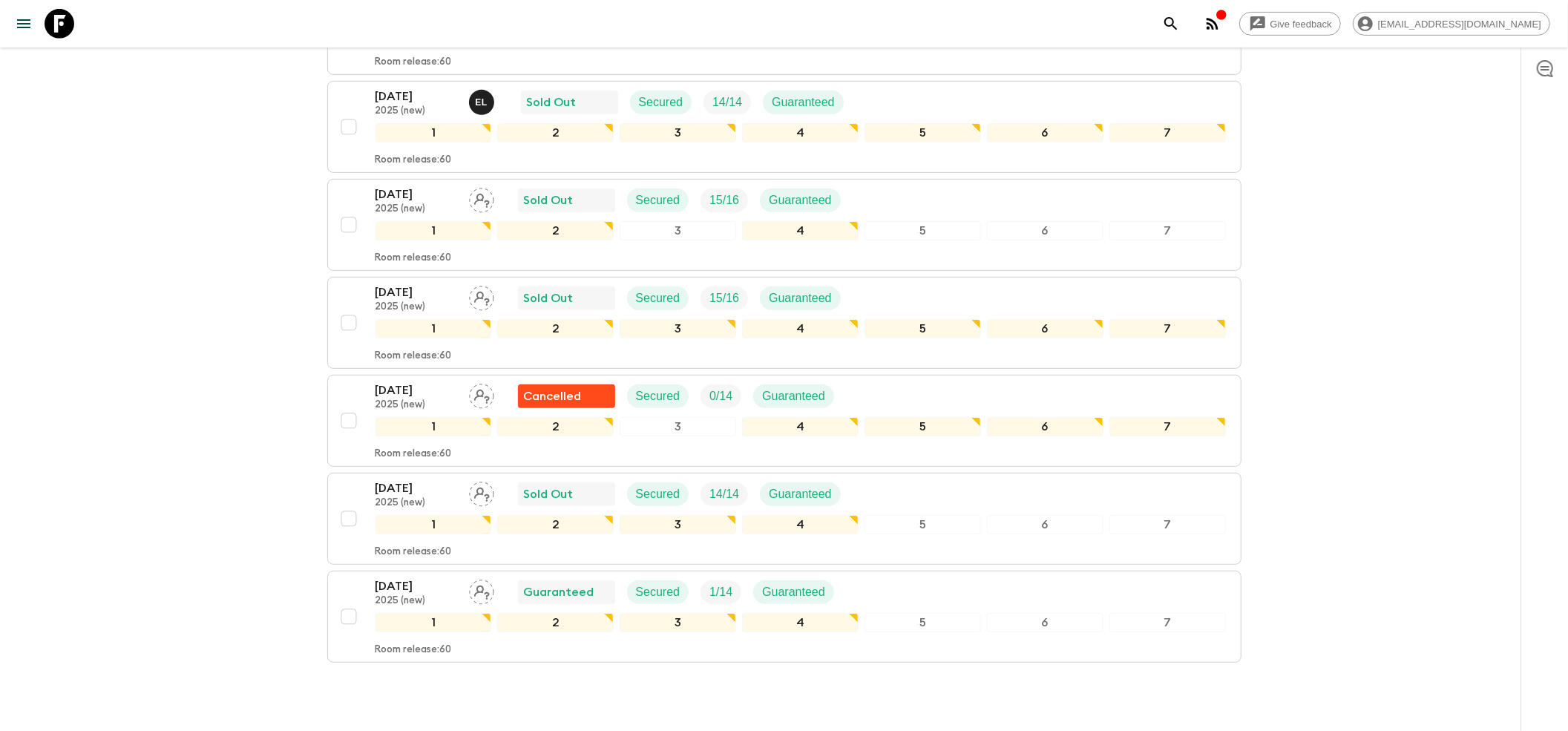
scroll to position [594, 0]
